Goal: Information Seeking & Learning: Learn about a topic

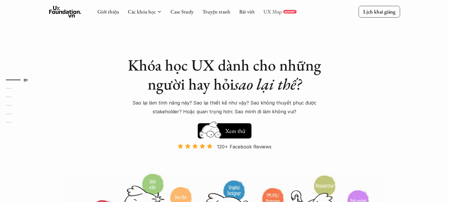
drag, startPoint x: 0, startPoint y: 0, endPoint x: 271, endPoint y: 12, distance: 271.6
click at [271, 12] on link "UX Map" at bounding box center [272, 11] width 18 height 7
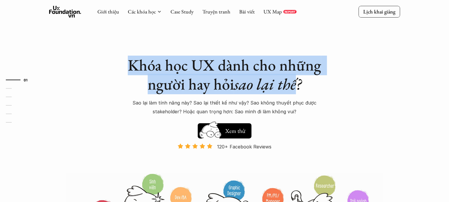
drag, startPoint x: 130, startPoint y: 65, endPoint x: 298, endPoint y: 77, distance: 168.1
click at [298, 77] on h1 "Khóa học UX dành cho những người hay hỏi sao lại thế?" at bounding box center [224, 75] width 205 height 38
click at [271, 44] on div "Khóa học UX dành cho những người hay hỏi sao lại thế? Sao lại làm tính năng này…" at bounding box center [224, 134] width 351 height 268
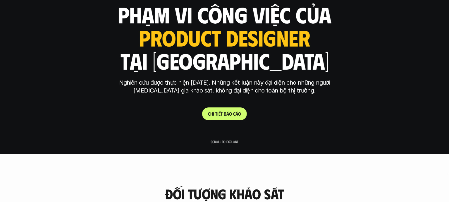
scroll to position [65, 0]
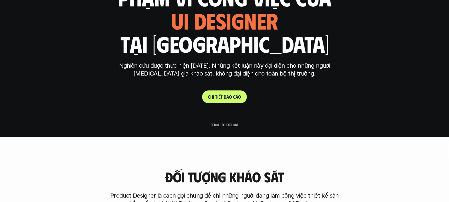
click at [229, 100] on link "C h i t i ế t b á o c á o" at bounding box center [224, 96] width 45 height 13
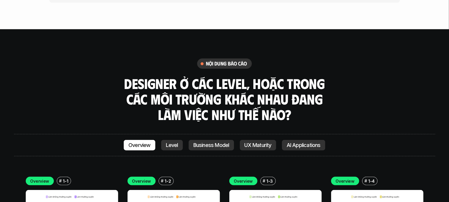
scroll to position [1596, 0]
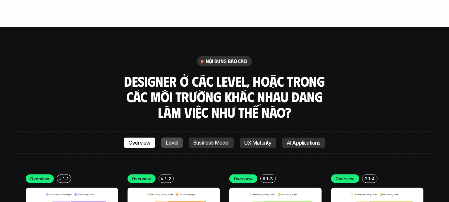
click at [172, 140] on p "Level" at bounding box center [172, 143] width 12 height 6
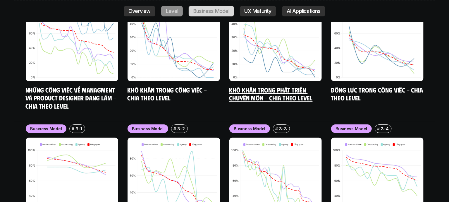
scroll to position [2340, 0]
